Goal: Communication & Community: Share content

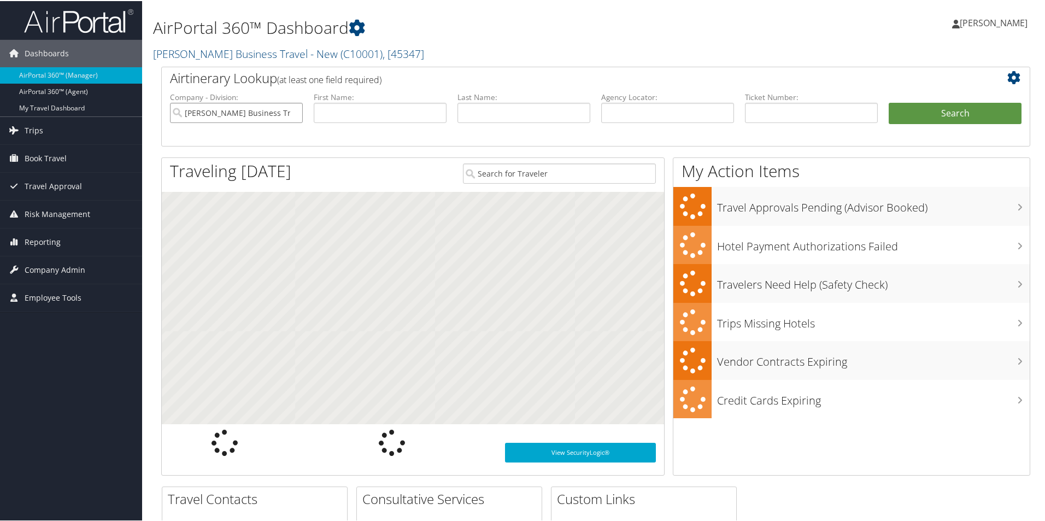
click at [275, 112] on input "[PERSON_NAME] Business Travel - New" at bounding box center [236, 112] width 133 height 20
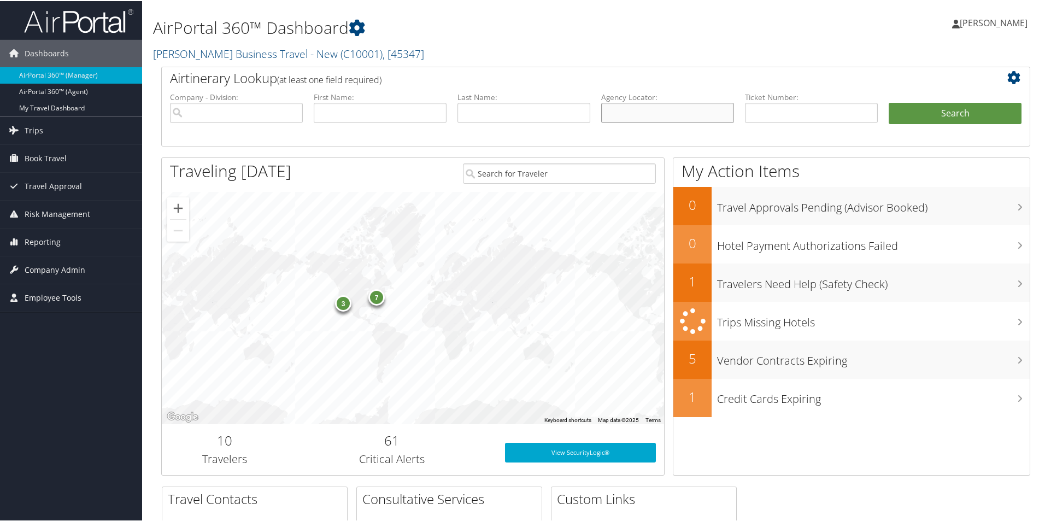
click at [619, 108] on input "text" at bounding box center [667, 112] width 133 height 20
click at [616, 108] on input "text" at bounding box center [667, 112] width 133 height 20
paste input "DCLV4D"
type input "DCLV4D"
click at [918, 115] on button "Search" at bounding box center [955, 113] width 133 height 22
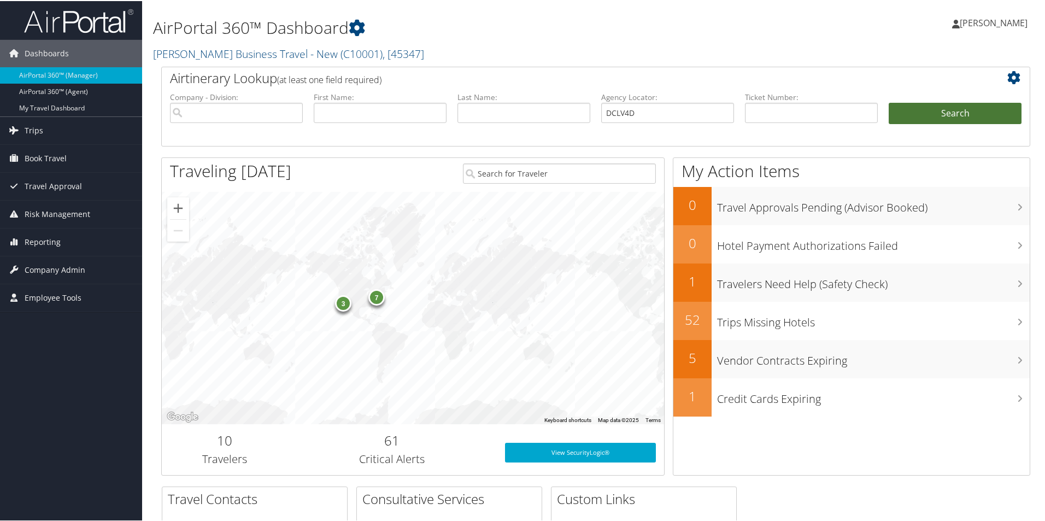
click at [918, 115] on button "Search" at bounding box center [955, 113] width 133 height 22
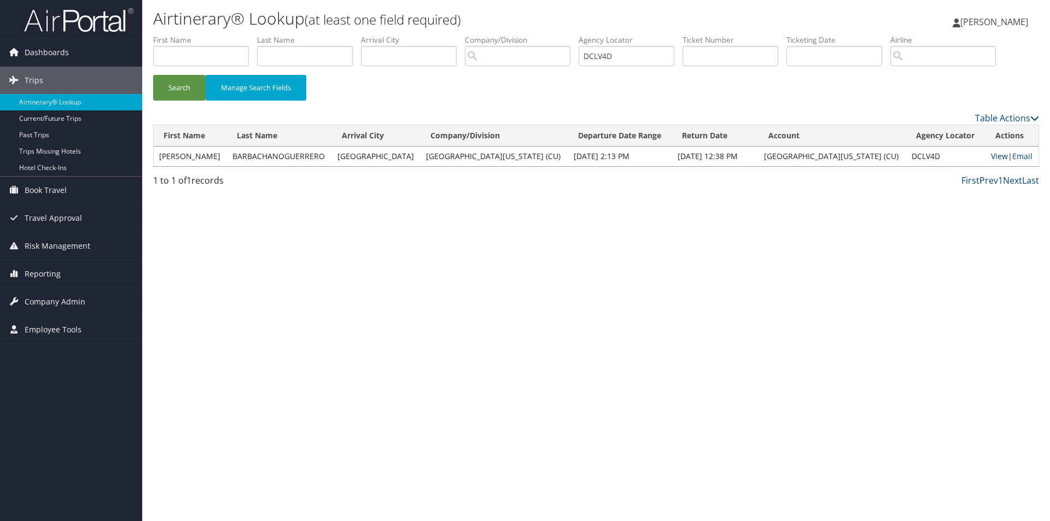
click at [991, 154] on link "View" at bounding box center [999, 156] width 17 height 10
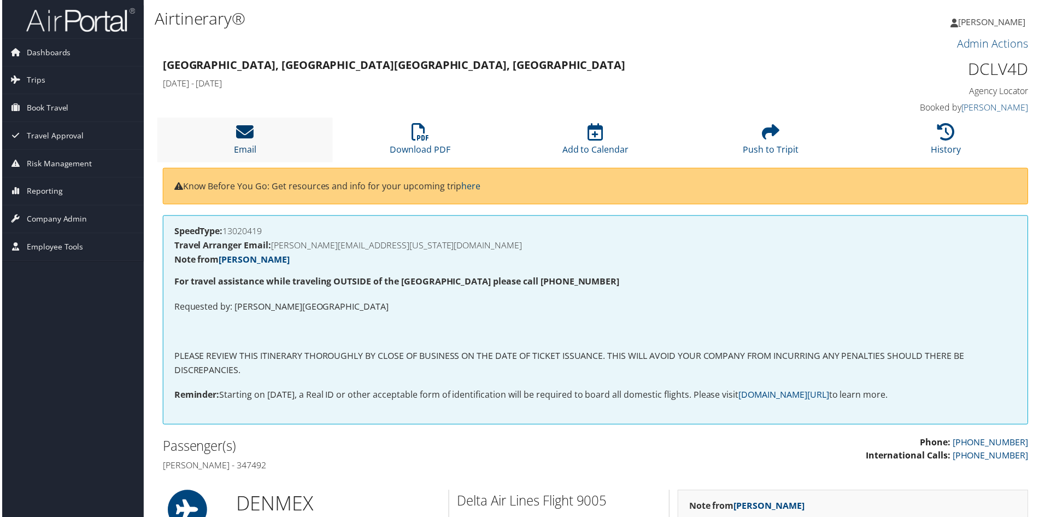
click at [239, 138] on icon at bounding box center [243, 132] width 17 height 17
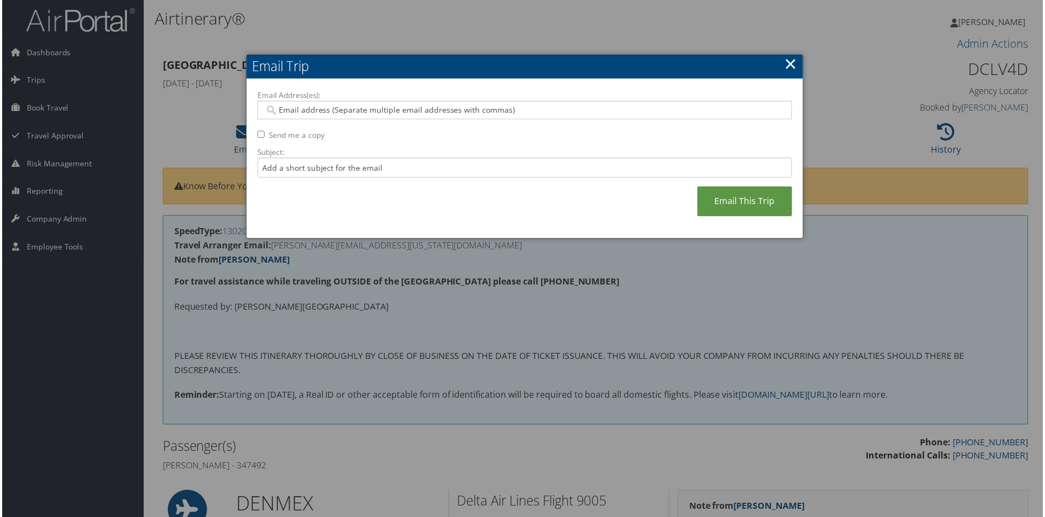
click at [283, 113] on input "Email Address(es):" at bounding box center [524, 110] width 522 height 11
paste input "ARTURO.BARBACHANO-GUERRERO@COLORADO.EDU"
type input "ARTURO.BARBACHANO-GUERRERO@COLORADO.EDU"
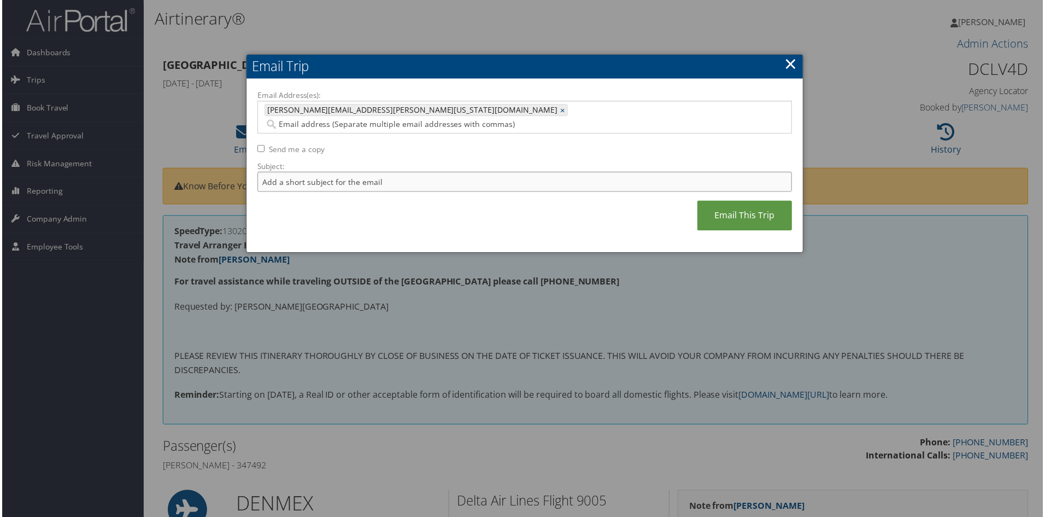
click at [270, 172] on input "Subject:" at bounding box center [524, 182] width 537 height 20
type input "Roundtrip DEN-MEX"
click at [733, 202] on link "Email This Trip" at bounding box center [745, 216] width 95 height 30
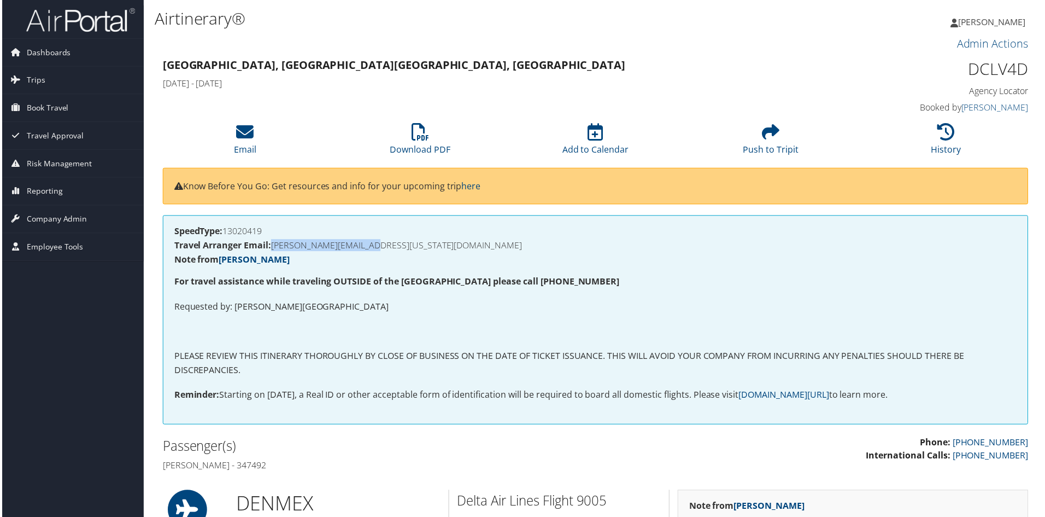
drag, startPoint x: 395, startPoint y: 247, endPoint x: 271, endPoint y: 245, distance: 124.6
click at [271, 245] on h4 "Travel Arranger Email: GUERRERO@COLORADO.EDU" at bounding box center [596, 246] width 846 height 9
copy h4 "GUERRERO@COLORADO.EDU"
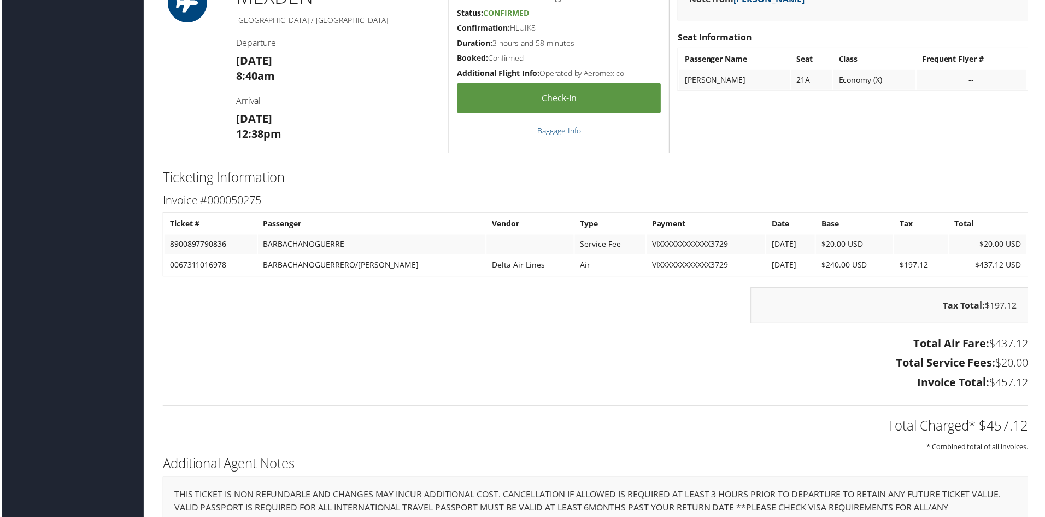
scroll to position [984, 0]
